Goal: Task Accomplishment & Management: Use online tool/utility

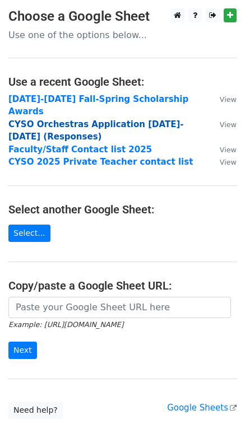
click at [94, 119] on strong "CYSO Orchestras Application 2025-2026 (Responses)" at bounding box center [95, 130] width 175 height 23
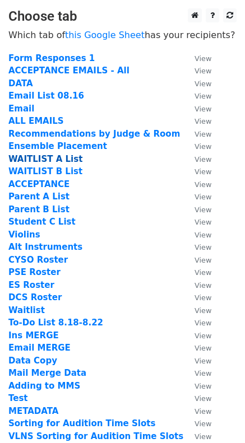
click at [53, 158] on strong "WAITLIST A List" at bounding box center [45, 159] width 74 height 10
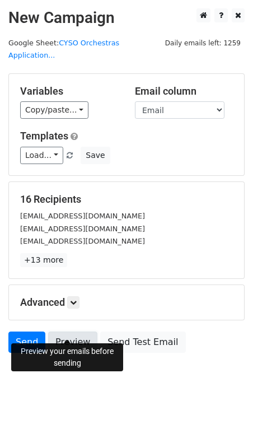
click at [71, 332] on link "Preview" at bounding box center [72, 341] width 49 height 21
click at [77, 334] on link "Preview" at bounding box center [72, 341] width 49 height 21
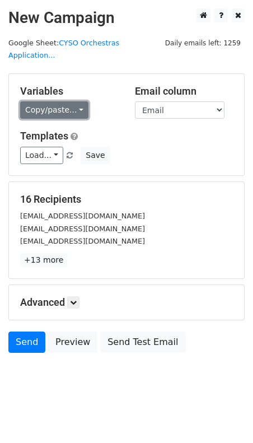
click at [73, 101] on link "Copy/paste..." at bounding box center [54, 109] width 68 height 17
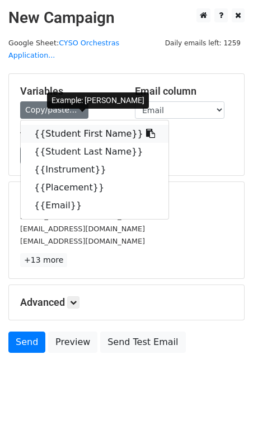
click at [77, 125] on link "{{Student First Name}}" at bounding box center [95, 134] width 148 height 18
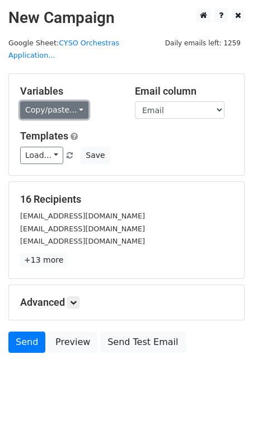
click at [73, 101] on link "Copy/paste..." at bounding box center [54, 109] width 68 height 17
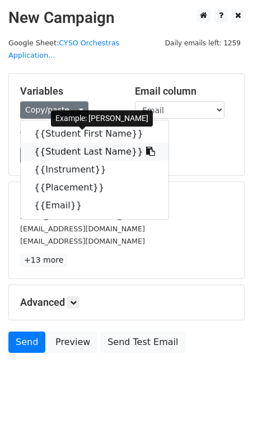
click at [70, 143] on link "{{Student Last Name}}" at bounding box center [95, 152] width 148 height 18
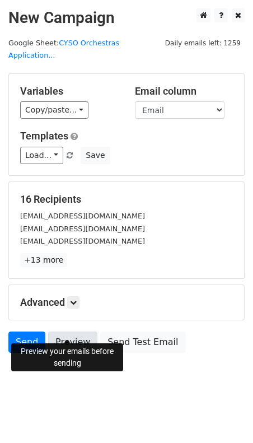
click at [71, 331] on link "Preview" at bounding box center [72, 341] width 49 height 21
click at [77, 299] on icon at bounding box center [73, 302] width 7 height 7
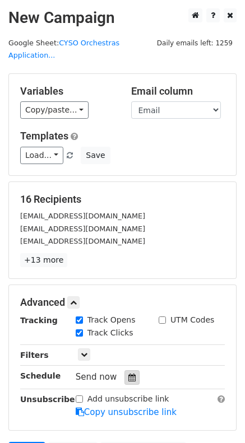
click at [128, 373] on icon at bounding box center [131, 377] width 7 height 8
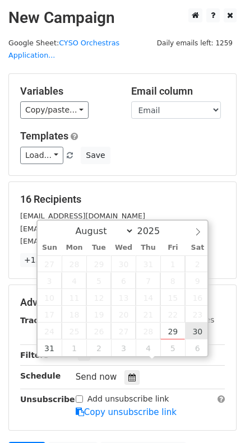
type input "2025-08-30 12:00"
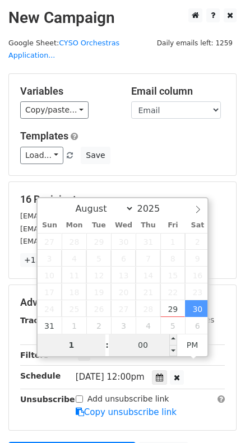
type input "11"
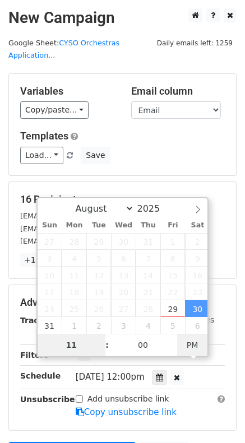
type input "2025-08-30 11:00"
click at [189, 345] on span "AM" at bounding box center [192, 345] width 31 height 22
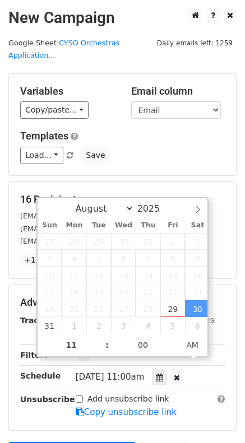
click at [196, 182] on div "16 Recipients jessieliu28@yahoo.com krispark03@gmail.com vickyuzw@gmail.com +13…" at bounding box center [122, 230] width 227 height 96
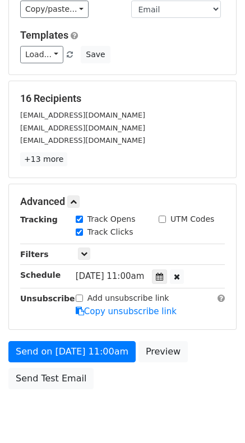
scroll to position [112, 0]
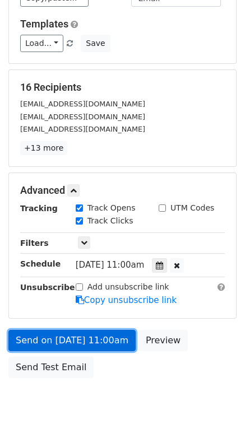
click at [89, 330] on link "Send on [DATE] 11:00am" at bounding box center [71, 340] width 127 height 21
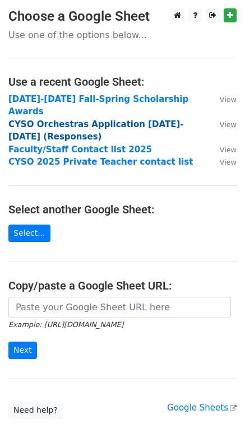
click at [76, 119] on strong "CYSO Orchestras Application 2025-2026 (Responses)" at bounding box center [95, 130] width 175 height 23
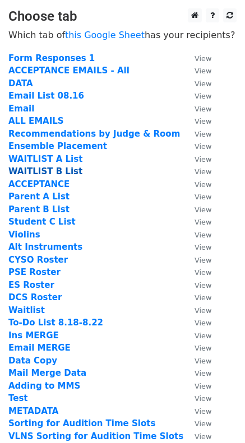
click at [38, 171] on strong "WAITLIST B List" at bounding box center [45, 171] width 74 height 10
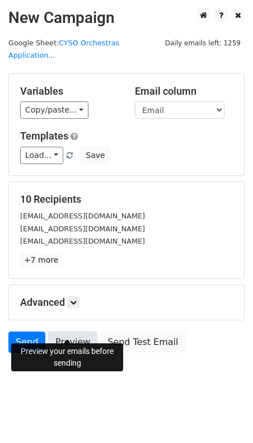
click at [72, 332] on link "Preview" at bounding box center [72, 341] width 49 height 21
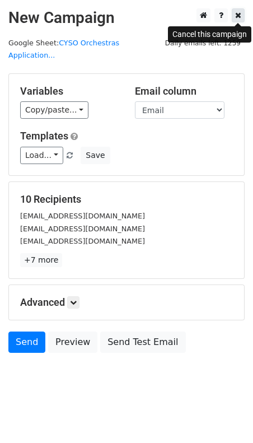
click at [240, 15] on icon at bounding box center [238, 15] width 6 height 8
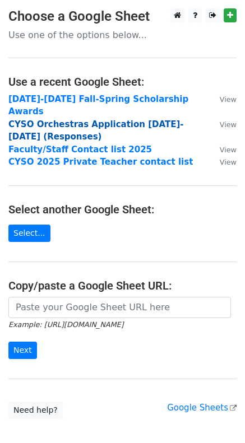
click at [85, 119] on strong "CYSO Orchestras Application 2025-2026 (Responses)" at bounding box center [95, 130] width 175 height 23
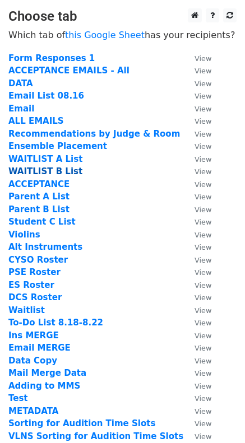
click at [63, 169] on strong "WAITLIST B List" at bounding box center [45, 171] width 74 height 10
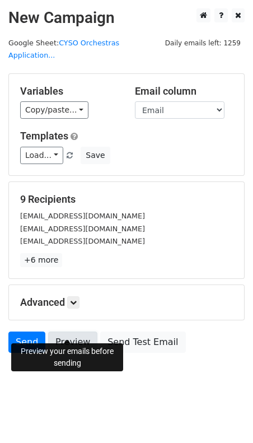
click at [67, 331] on link "Preview" at bounding box center [72, 341] width 49 height 21
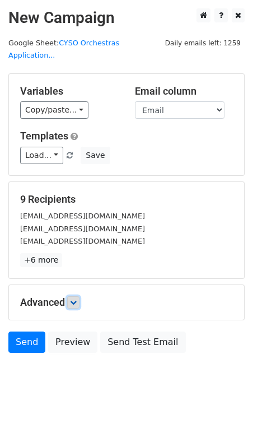
click at [77, 299] on icon at bounding box center [73, 302] width 7 height 7
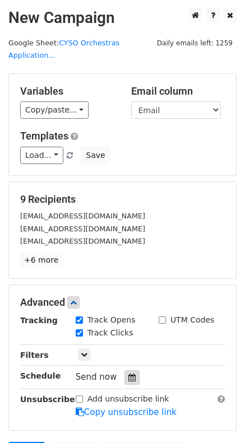
click at [128, 373] on icon at bounding box center [131, 377] width 7 height 8
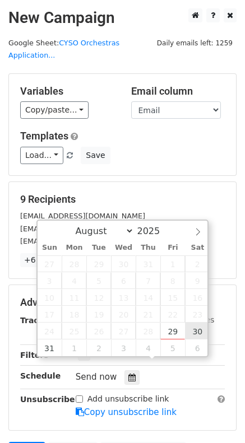
type input "[DATE] 12:00"
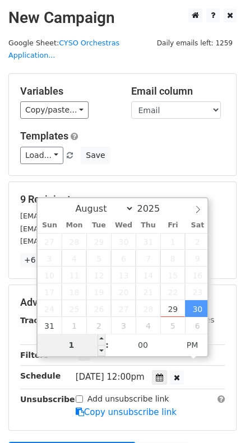
type input "11"
type input "[DATE] 11:00"
click at [198, 347] on span "PM" at bounding box center [192, 345] width 31 height 22
click at [200, 182] on div "9 Recipients nickjunius@gmail.com tigernicole10@gmail.com angelicasanthosh@gmai…" at bounding box center [122, 230] width 227 height 96
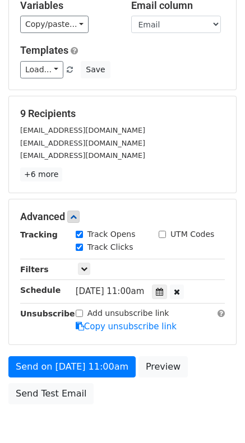
scroll to position [129, 0]
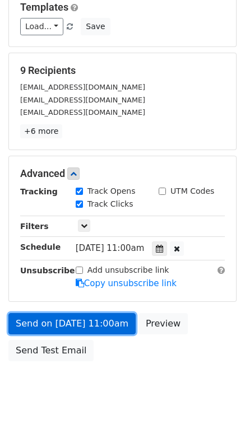
click at [99, 313] on link "Send on [DATE] 11:00am" at bounding box center [71, 323] width 127 height 21
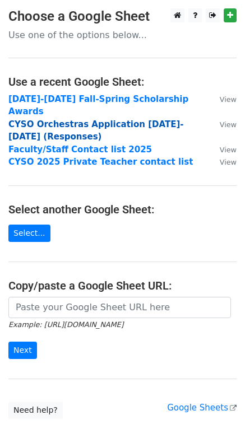
click at [72, 119] on strong "CYSO Orchestras Application 2025-2026 (Responses)" at bounding box center [95, 130] width 175 height 23
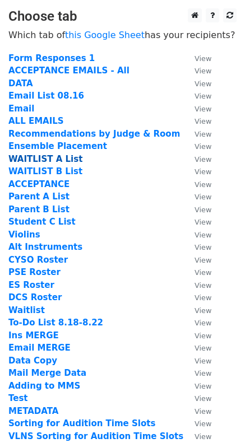
click at [55, 160] on strong "WAITLIST A List" at bounding box center [45, 159] width 74 height 10
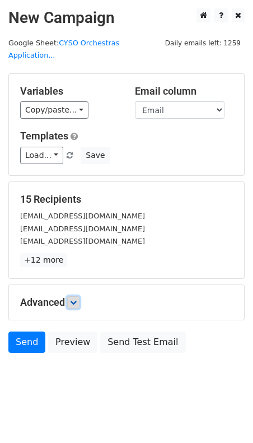
click at [75, 299] on icon at bounding box center [73, 302] width 7 height 7
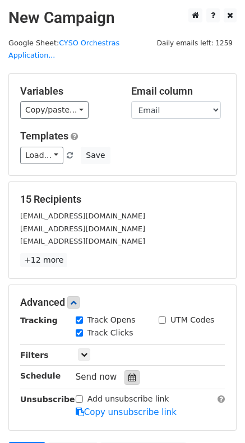
click at [128, 373] on icon at bounding box center [131, 377] width 7 height 8
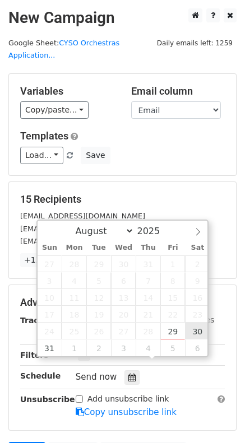
type input "[DATE] 12:00"
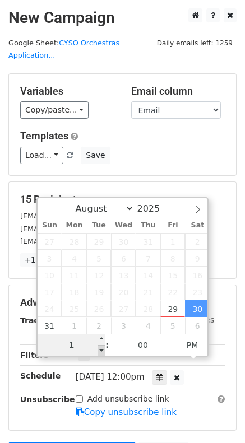
type input "11"
type input "[DATE] 11:00"
click at [195, 346] on span "AM" at bounding box center [192, 345] width 31 height 22
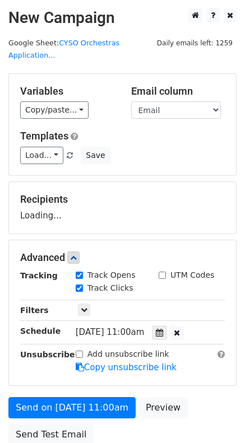
click at [172, 182] on div "Recipients Loading..." at bounding box center [122, 208] width 227 height 52
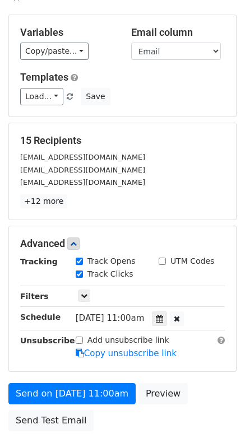
scroll to position [112, 0]
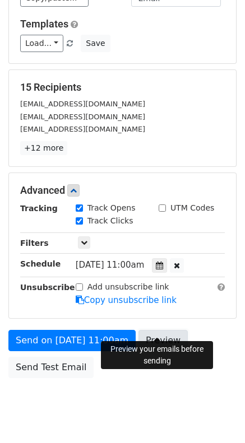
click at [156, 330] on link "Preview" at bounding box center [162, 340] width 49 height 21
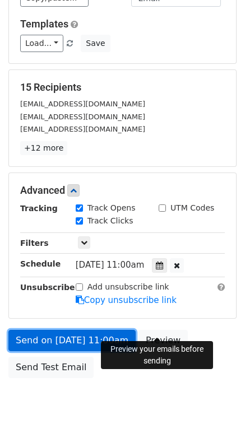
click at [75, 330] on link "Send on [DATE] 11:00am" at bounding box center [71, 340] width 127 height 21
